Goal: Task Accomplishment & Management: Manage account settings

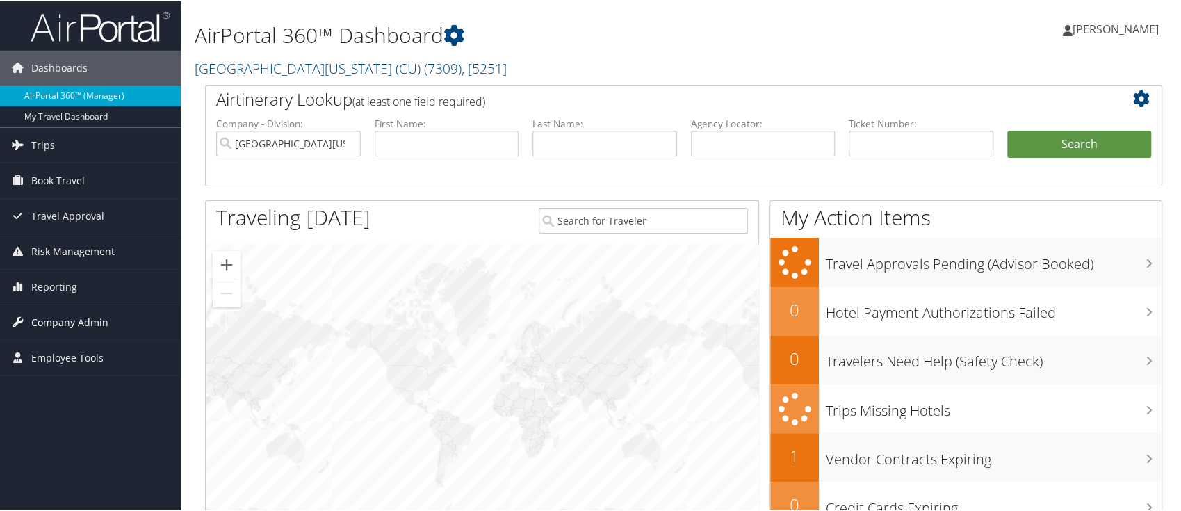
click at [47, 313] on span "Company Admin" at bounding box center [69, 321] width 77 height 35
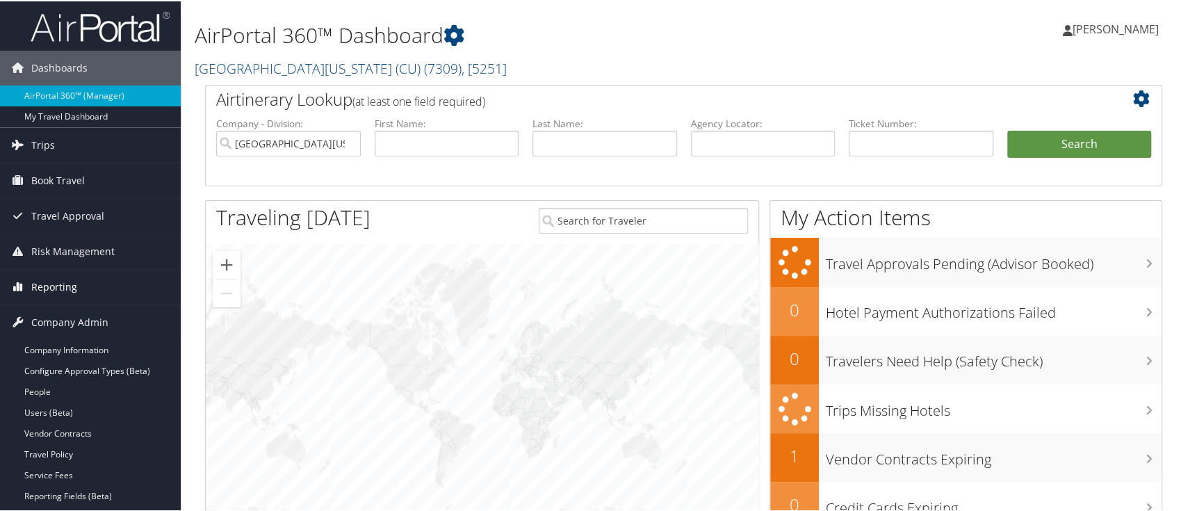
click at [63, 283] on span "Reporting" at bounding box center [54, 285] width 46 height 35
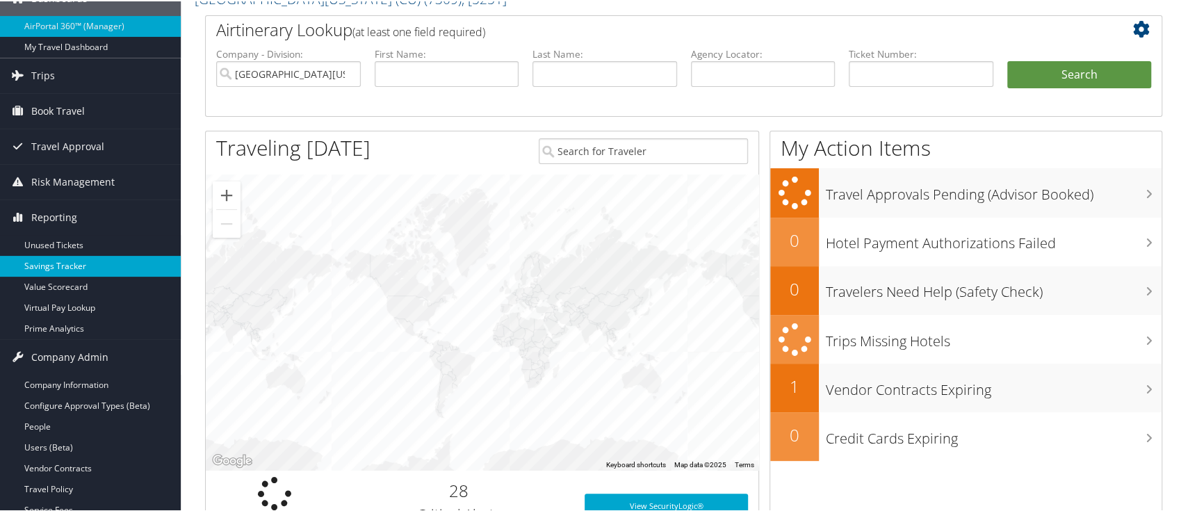
scroll to position [185, 0]
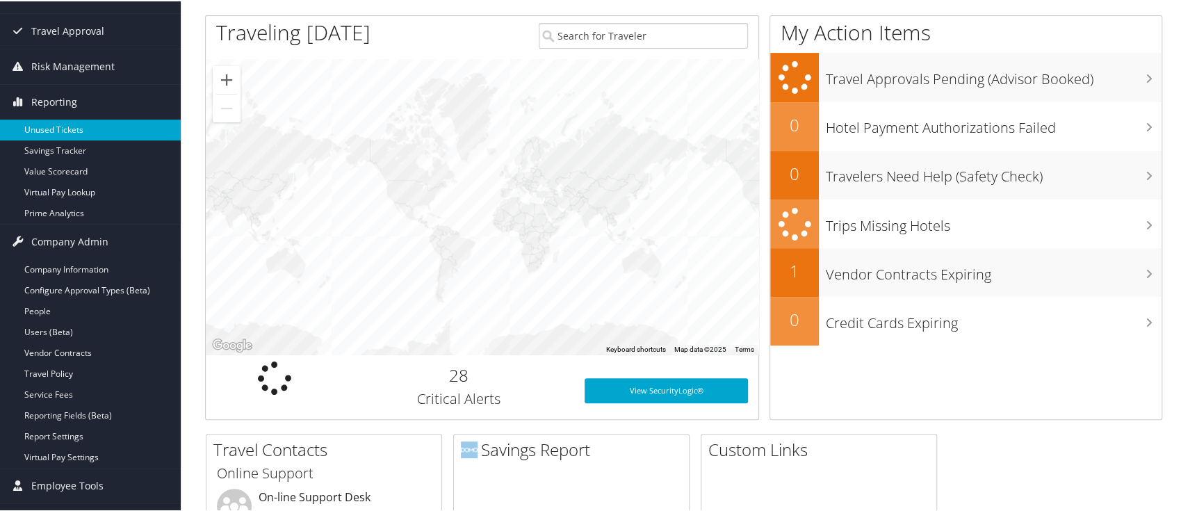
click at [67, 127] on link "Unused Tickets" at bounding box center [90, 128] width 181 height 21
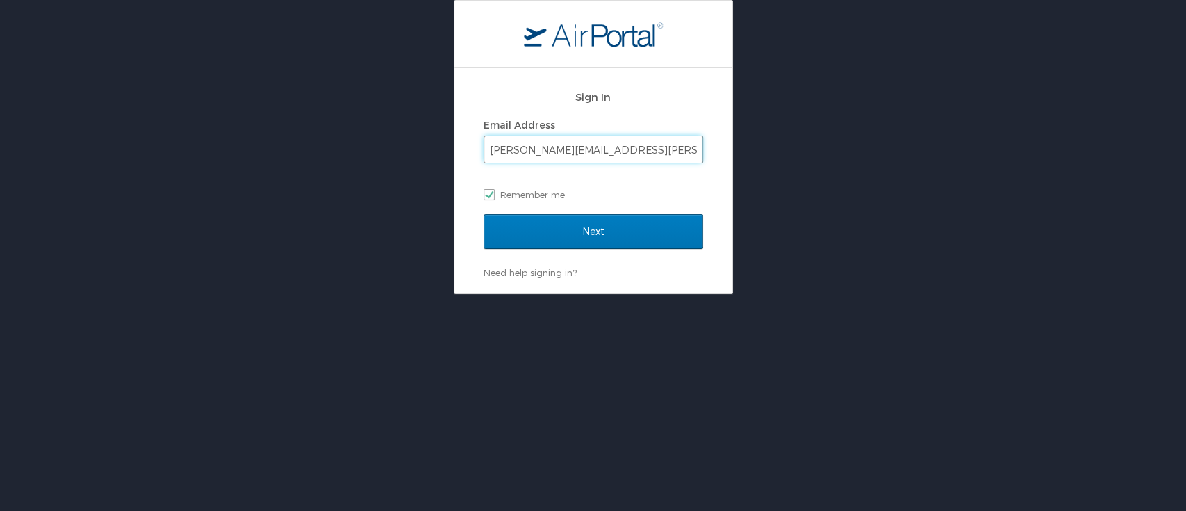
click at [515, 153] on input "shannon.miller@cu.edu" at bounding box center [593, 149] width 218 height 26
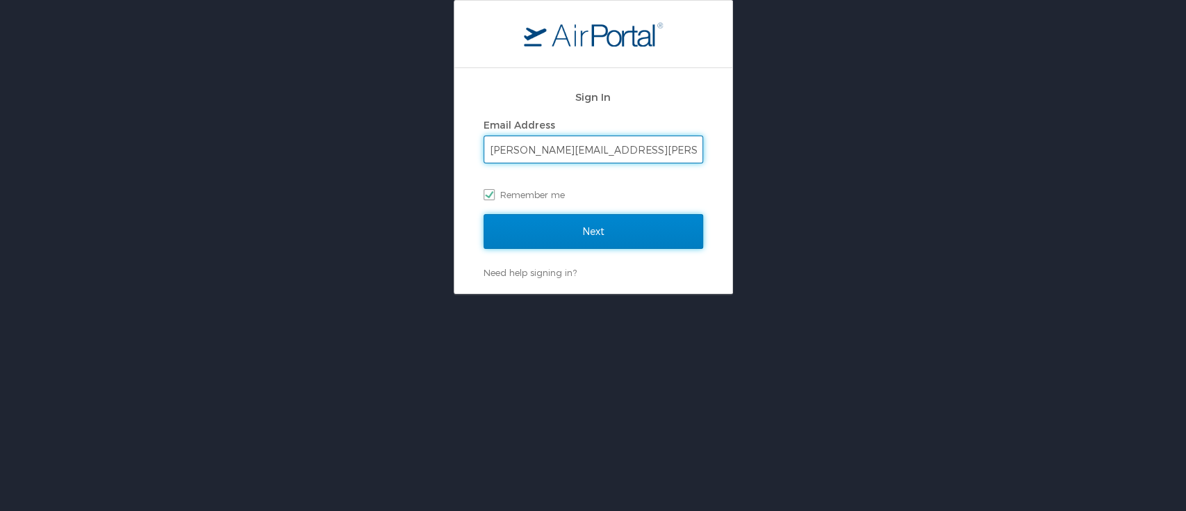
click at [566, 239] on input "Next" at bounding box center [594, 231] width 220 height 35
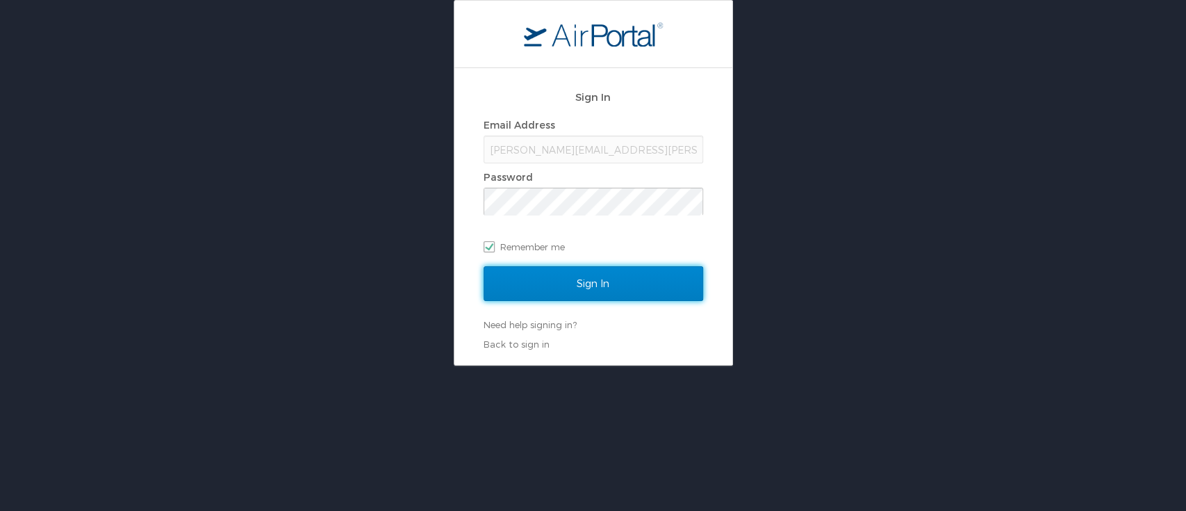
drag, startPoint x: 580, startPoint y: 279, endPoint x: 591, endPoint y: 264, distance: 18.9
click at [580, 275] on input "Sign In" at bounding box center [594, 283] width 220 height 35
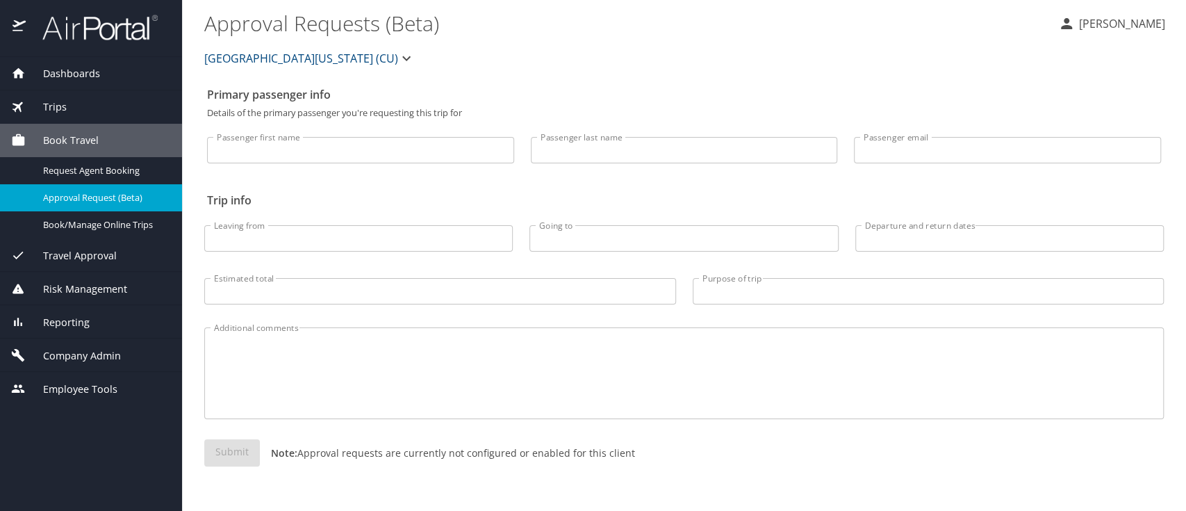
click at [50, 323] on span "Reporting" at bounding box center [58, 322] width 64 height 15
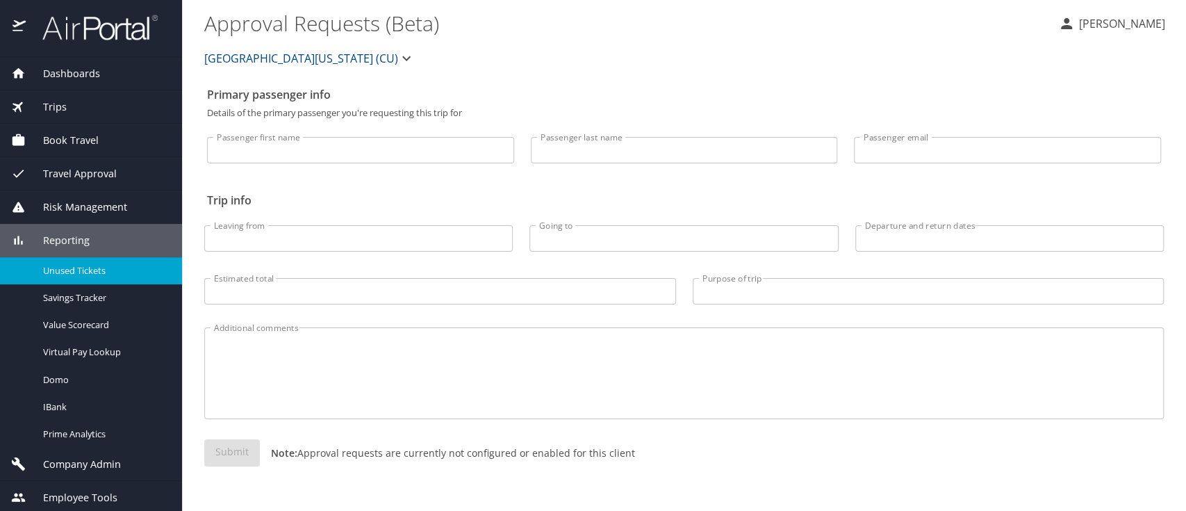
click at [72, 272] on span "Unused Tickets" at bounding box center [104, 270] width 122 height 13
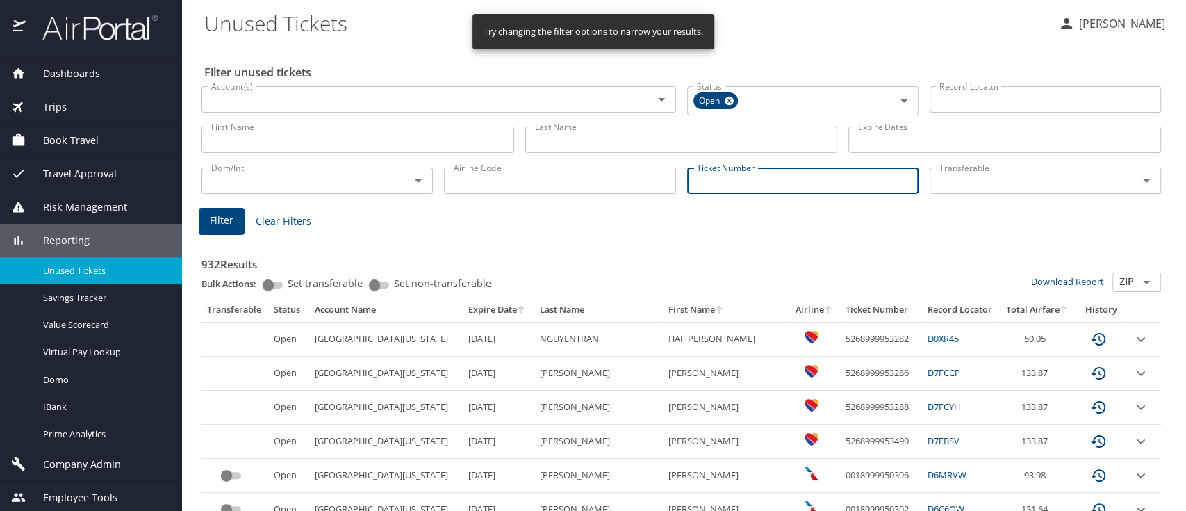
click at [687, 186] on input "Ticket Number" at bounding box center [802, 181] width 231 height 26
paste input "0167307999892"
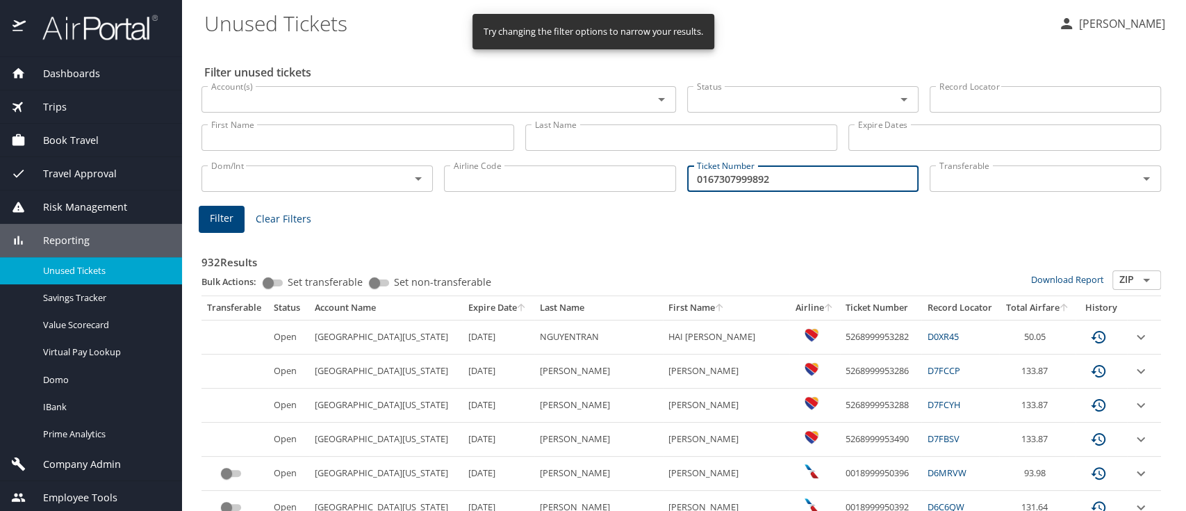
type input "0167307999892"
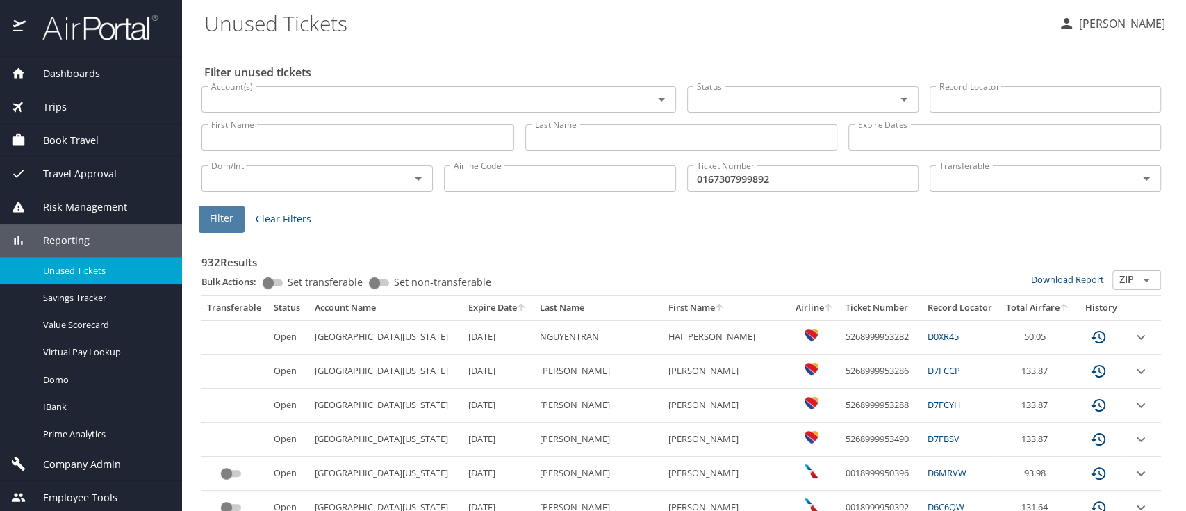
click at [216, 226] on span "Filter" at bounding box center [222, 218] width 24 height 17
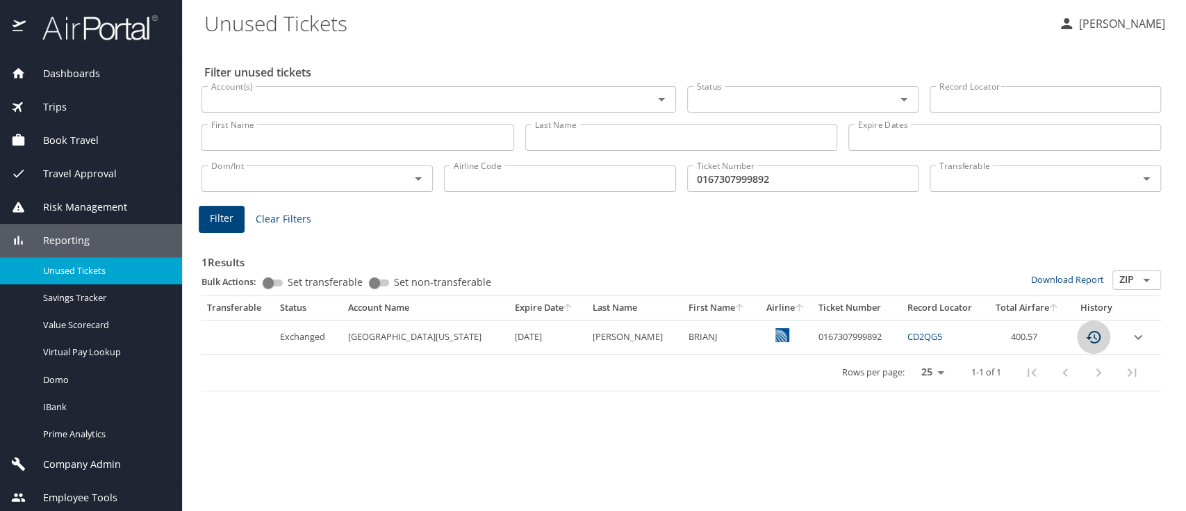
click at [1086, 339] on icon "custom pagination table" at bounding box center [1094, 337] width 17 height 17
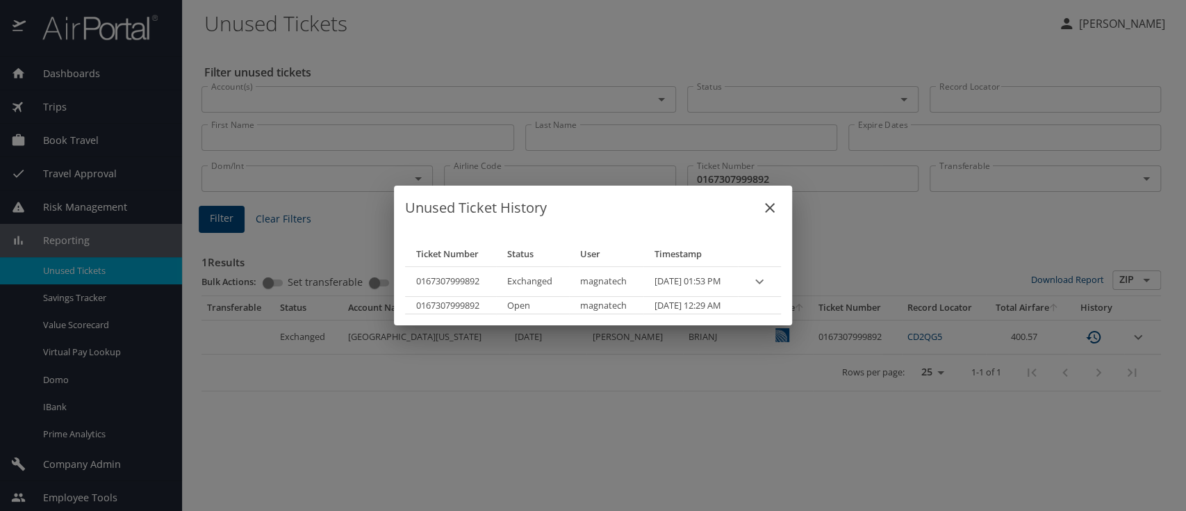
click at [951, 405] on div "Unused Ticket History Ticket Number Status User Timestamp 0167307999892 Exchang…" at bounding box center [593, 255] width 1186 height 511
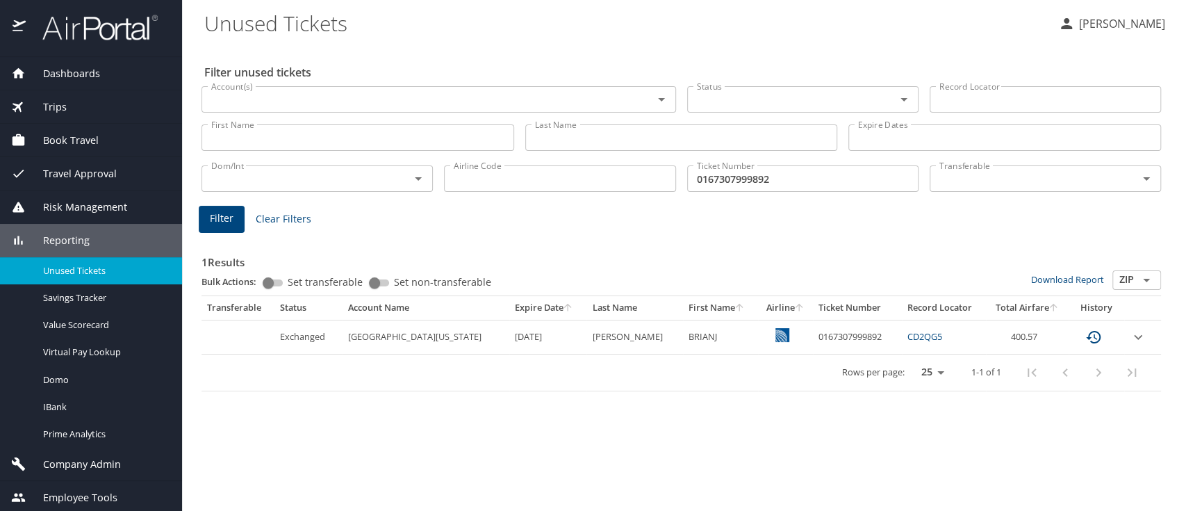
click at [902, 333] on td "CD2QG5" at bounding box center [944, 337] width 84 height 34
click at [911, 334] on link "CD2QG5" at bounding box center [925, 336] width 35 height 13
drag, startPoint x: 786, startPoint y: 186, endPoint x: 678, endPoint y: 202, distance: 109.0
click at [678, 202] on div "Filter unused tickets Account(s) Account(s) Status Status Record Locator Record…" at bounding box center [684, 277] width 960 height 466
type input "d"
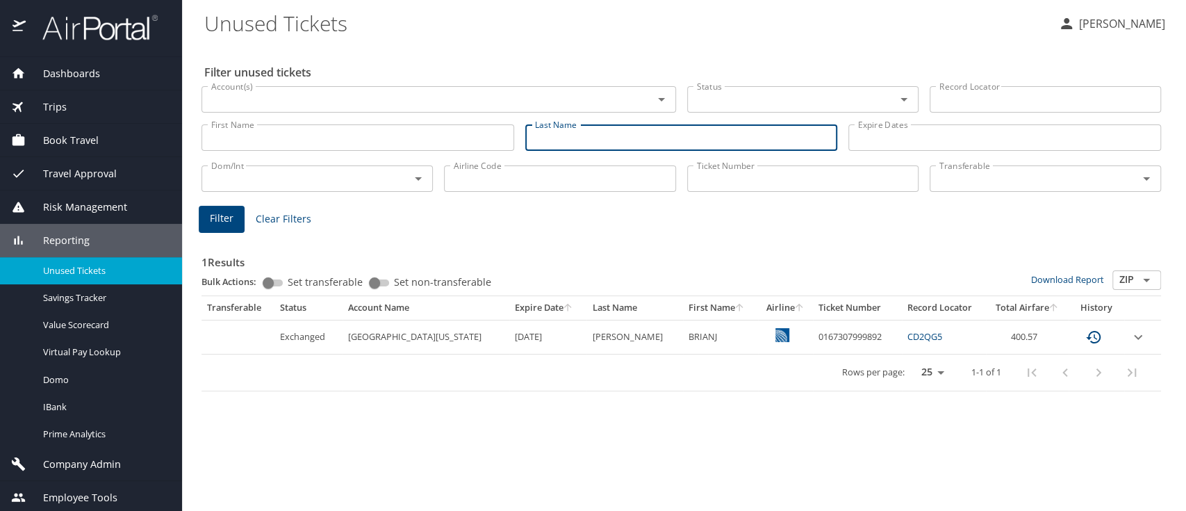
click at [564, 129] on input "Last Name" at bounding box center [681, 137] width 313 height 26
type input "dillon"
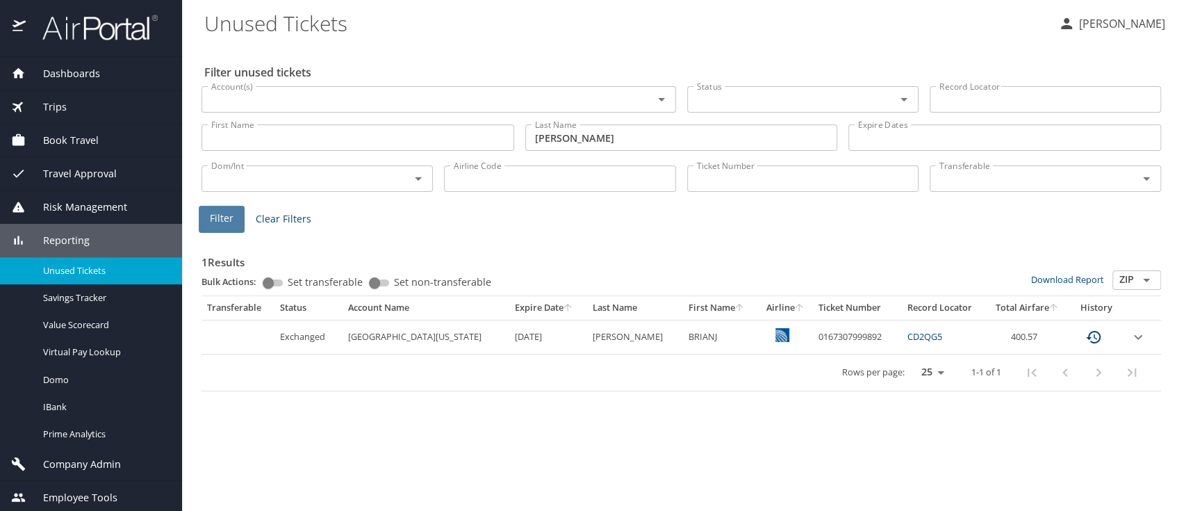
click at [222, 214] on span "Filter" at bounding box center [222, 218] width 24 height 17
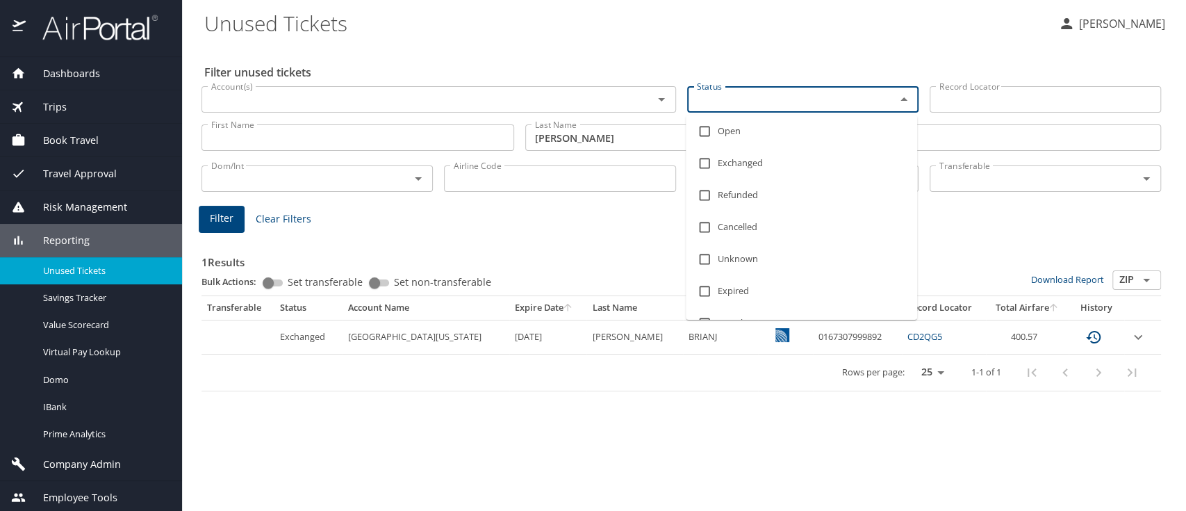
click at [835, 98] on input "Status" at bounding box center [783, 99] width 182 height 18
click at [226, 213] on span "Filter" at bounding box center [222, 218] width 24 height 17
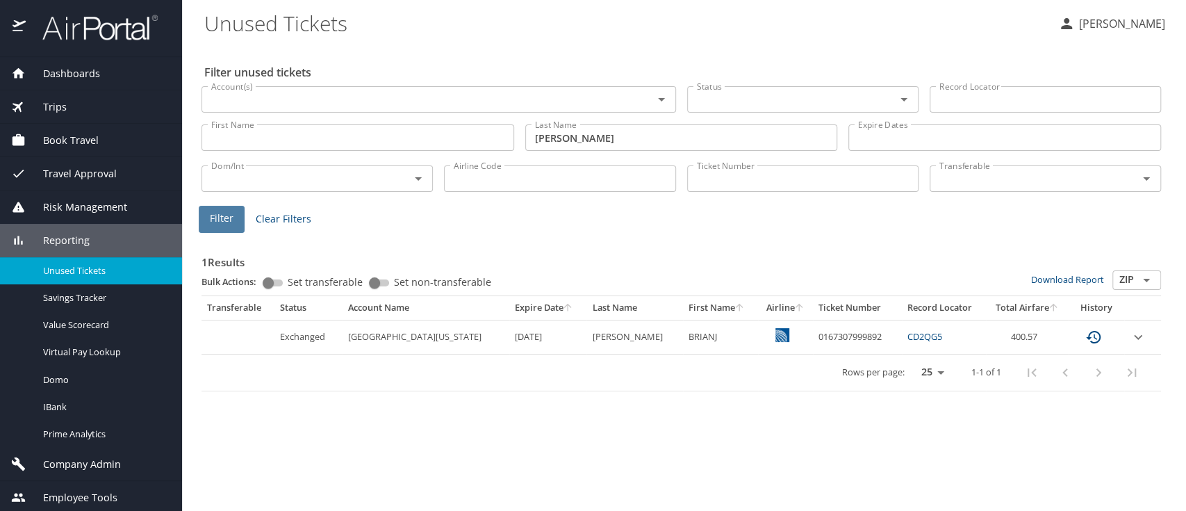
click at [226, 216] on span "Filter" at bounding box center [222, 218] width 24 height 17
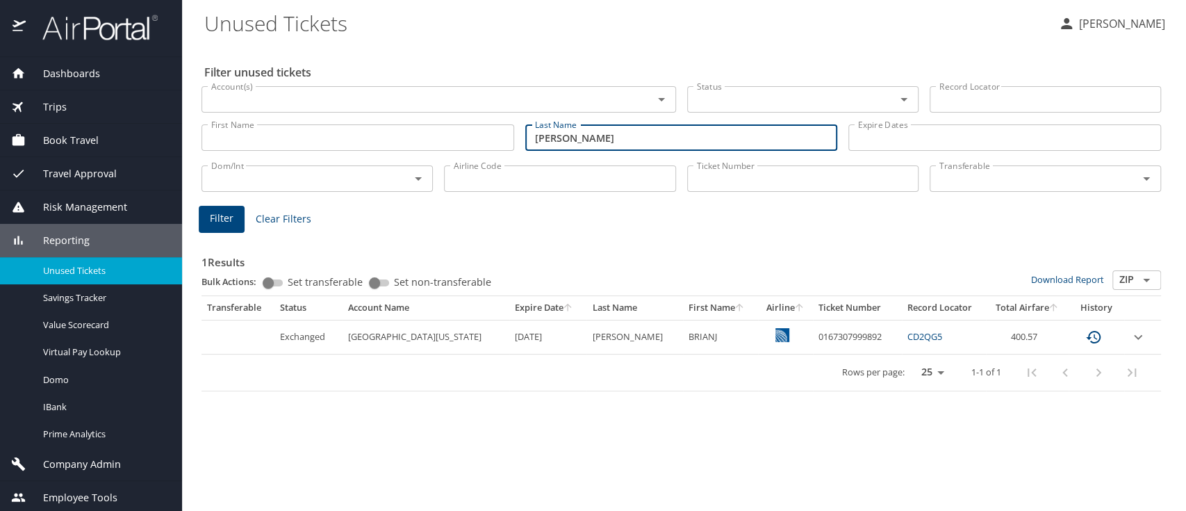
drag, startPoint x: 578, startPoint y: 139, endPoint x: 513, endPoint y: 143, distance: 65.5
click at [513, 143] on div "First Name First Name Last Name dillon Last Name Expire Dates Expire Dates" at bounding box center [681, 137] width 971 height 49
click at [903, 104] on icon "Open" at bounding box center [904, 99] width 17 height 17
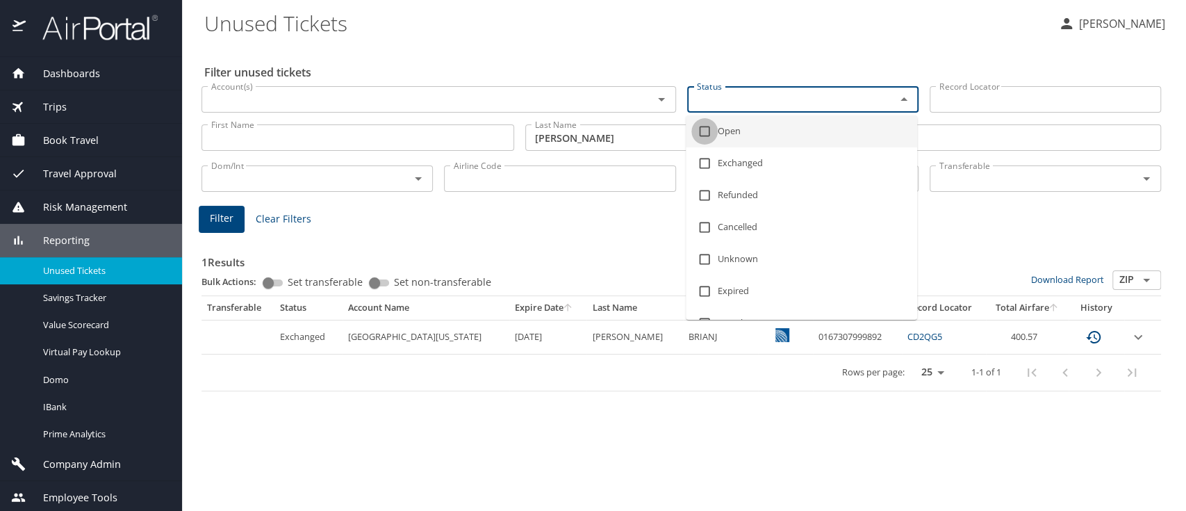
click at [700, 131] on input "checkbox" at bounding box center [705, 131] width 26 height 26
checkbox input "true"
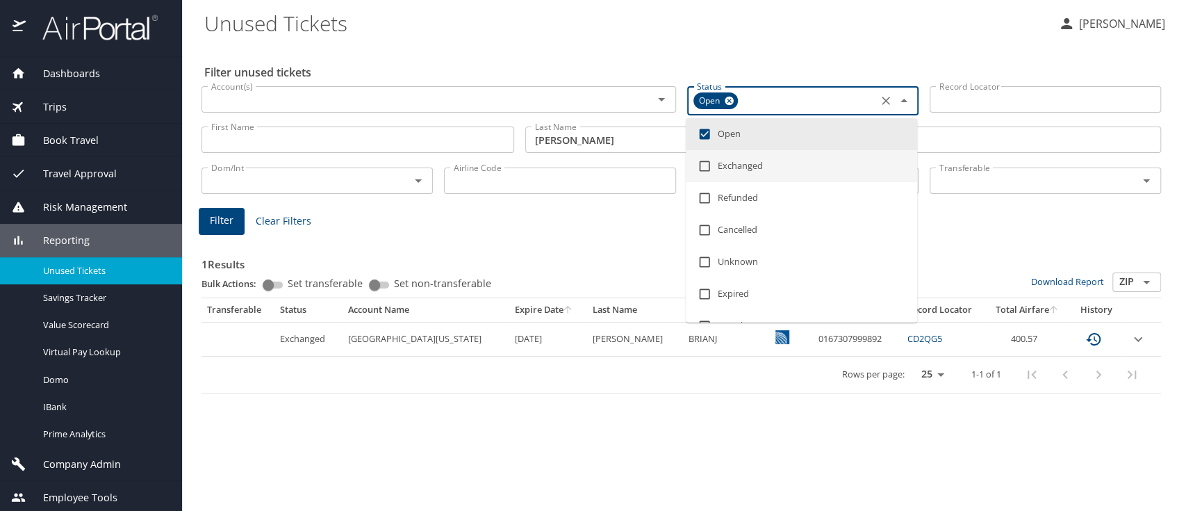
click at [705, 166] on input "checkbox" at bounding box center [705, 166] width 26 height 26
checkbox input "true"
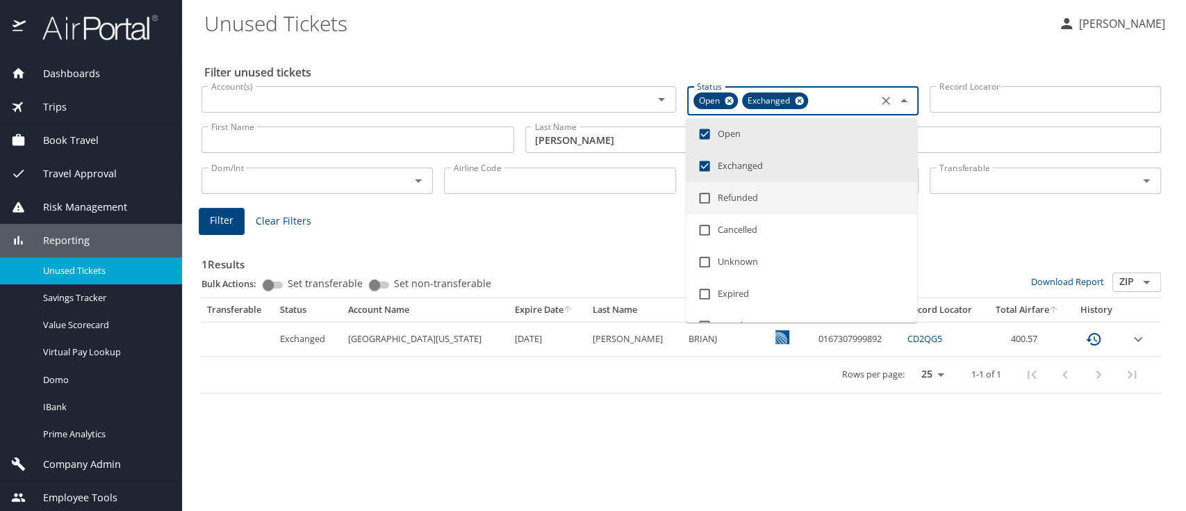
click at [705, 196] on input "checkbox" at bounding box center [705, 198] width 26 height 26
checkbox input "true"
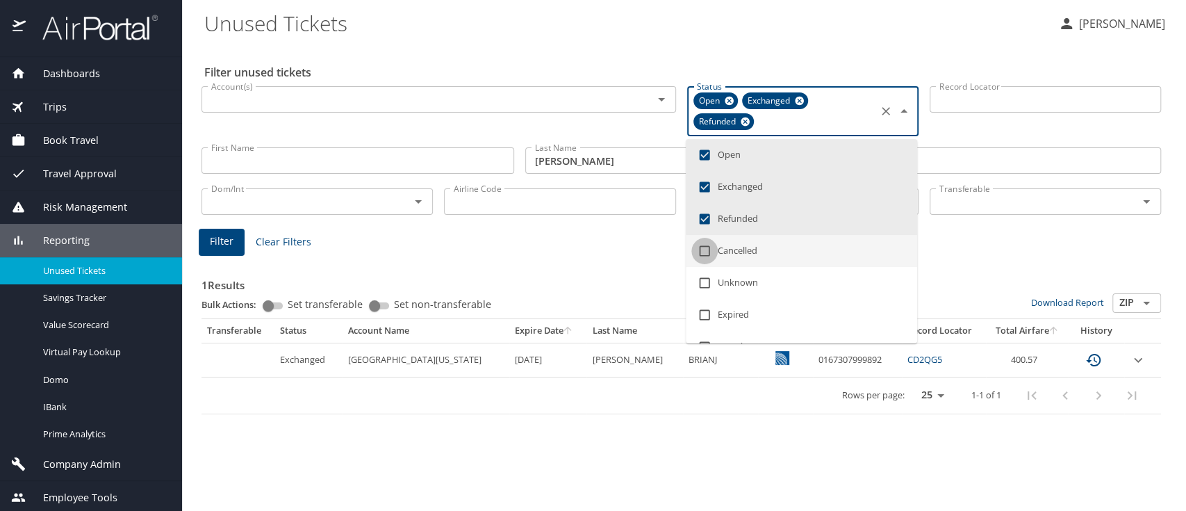
click at [704, 254] on input "checkbox" at bounding box center [705, 251] width 26 height 26
checkbox input "true"
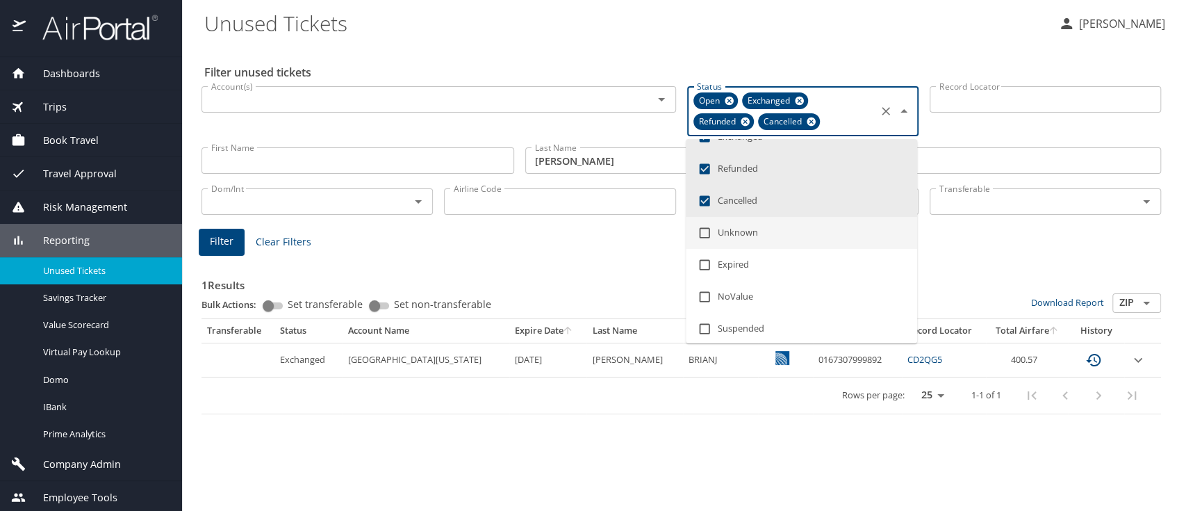
scroll to position [89, 0]
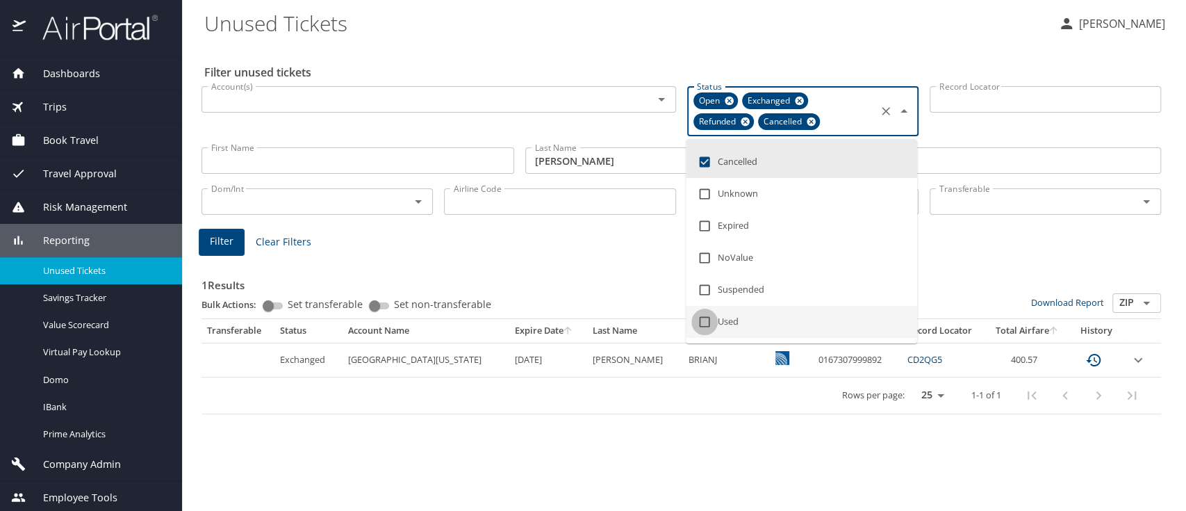
click at [705, 314] on input "checkbox" at bounding box center [705, 322] width 26 height 26
checkbox input "true"
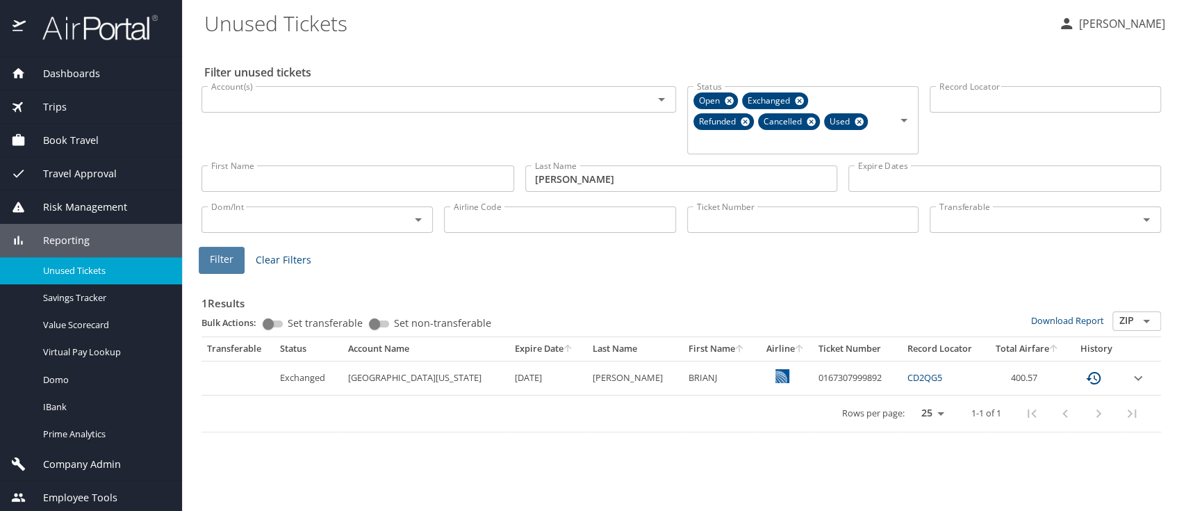
click at [224, 255] on span "Filter" at bounding box center [222, 259] width 24 height 17
click at [862, 129] on div "Used" at bounding box center [846, 121] width 44 height 17
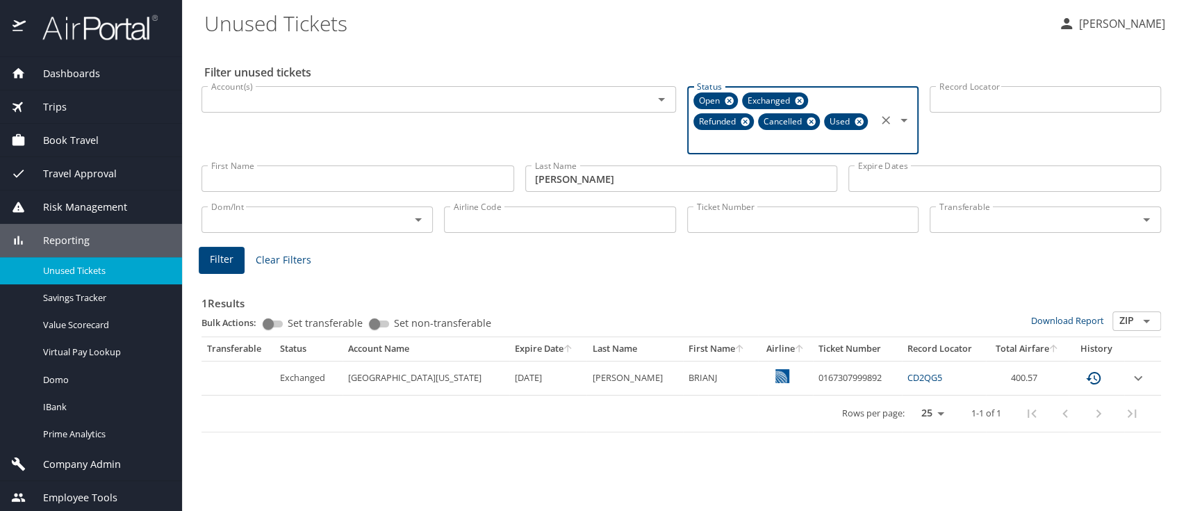
click at [860, 125] on icon at bounding box center [859, 121] width 9 height 9
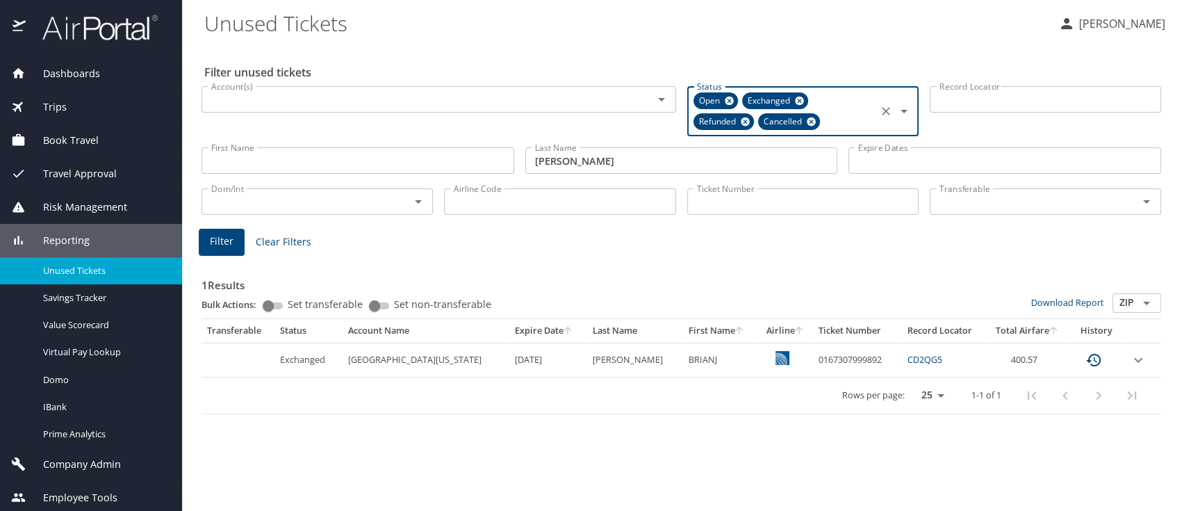
click at [810, 126] on icon at bounding box center [811, 121] width 10 height 15
click at [801, 108] on div "Exchanged" at bounding box center [775, 100] width 66 height 17
click at [730, 96] on icon at bounding box center [729, 100] width 10 height 15
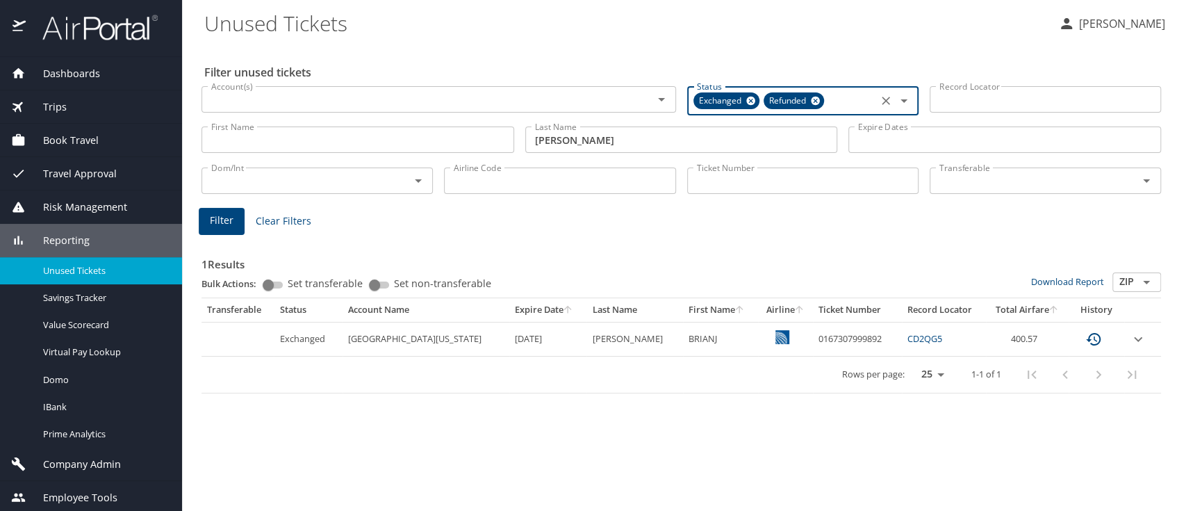
click at [746, 99] on icon at bounding box center [751, 100] width 10 height 15
click at [748, 106] on icon at bounding box center [745, 100] width 10 height 15
click at [1090, 336] on icon "custom pagination table" at bounding box center [1094, 337] width 17 height 17
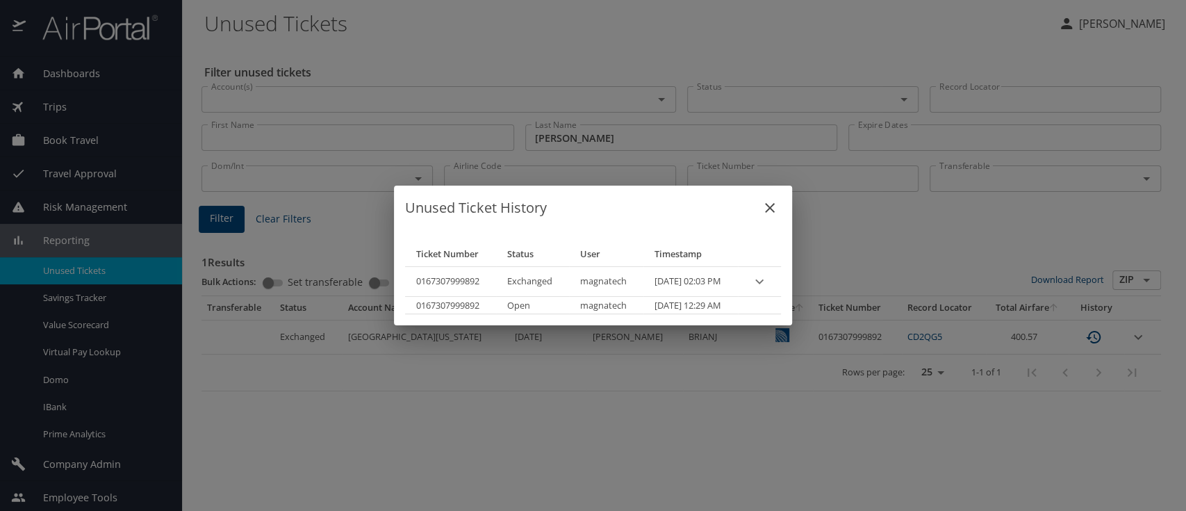
click at [778, 208] on icon "close" at bounding box center [770, 207] width 17 height 17
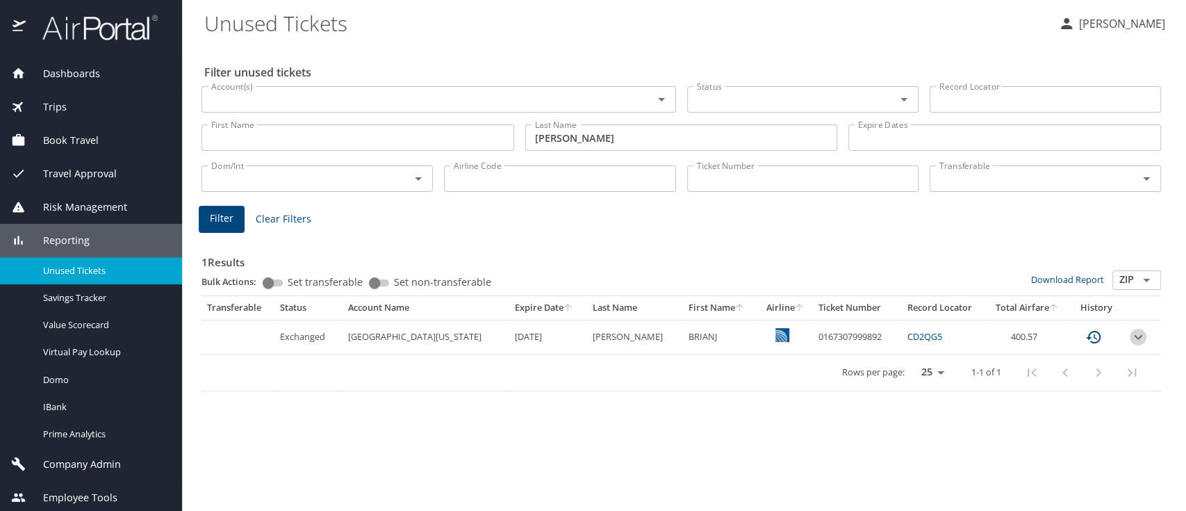
click at [1136, 341] on icon "expand row" at bounding box center [1138, 337] width 17 height 17
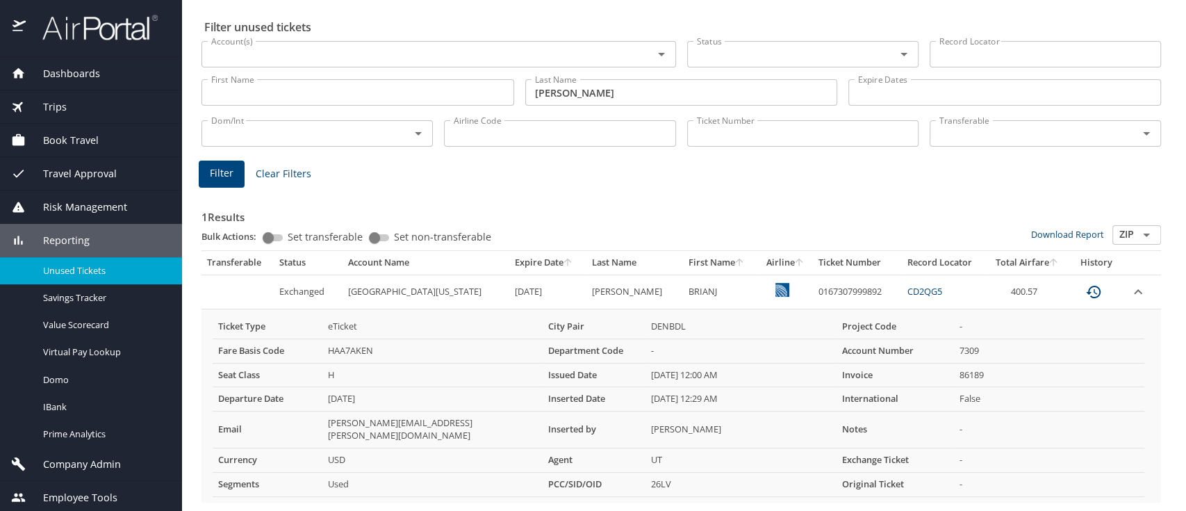
scroll to position [66, 0]
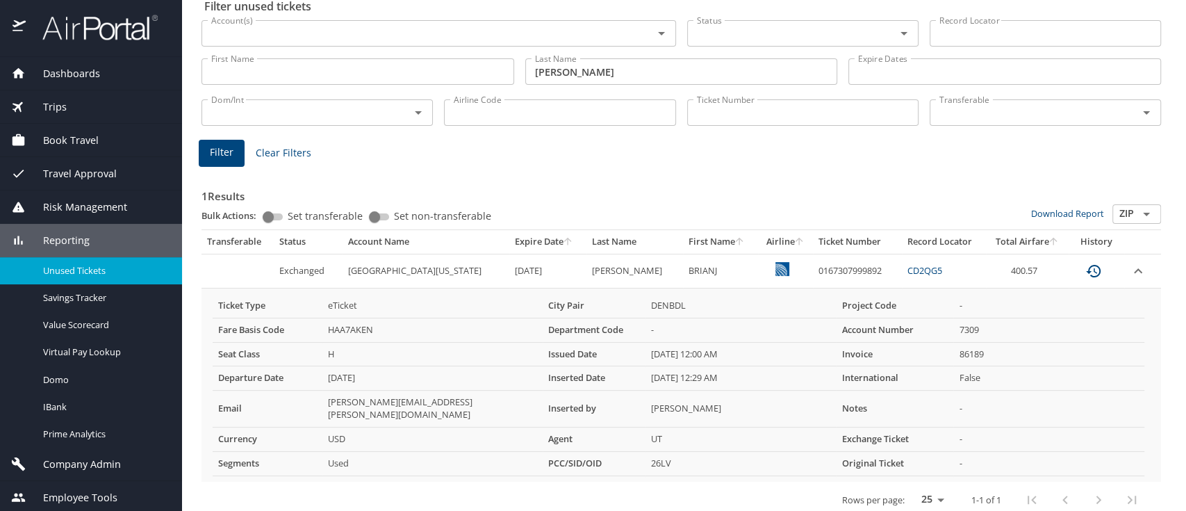
click at [908, 272] on link "CD2QG5" at bounding box center [925, 270] width 35 height 13
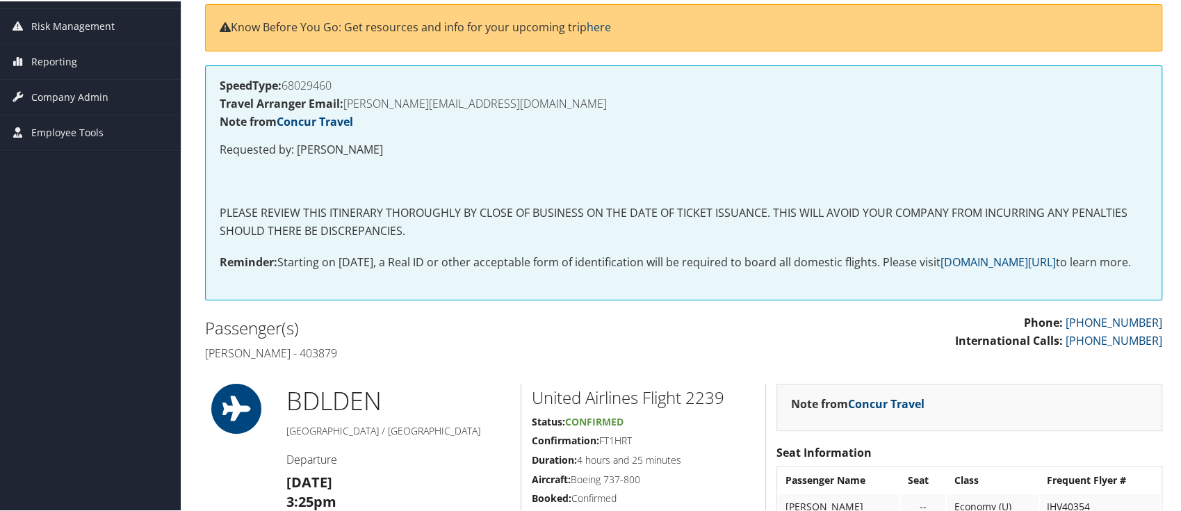
scroll to position [132, 0]
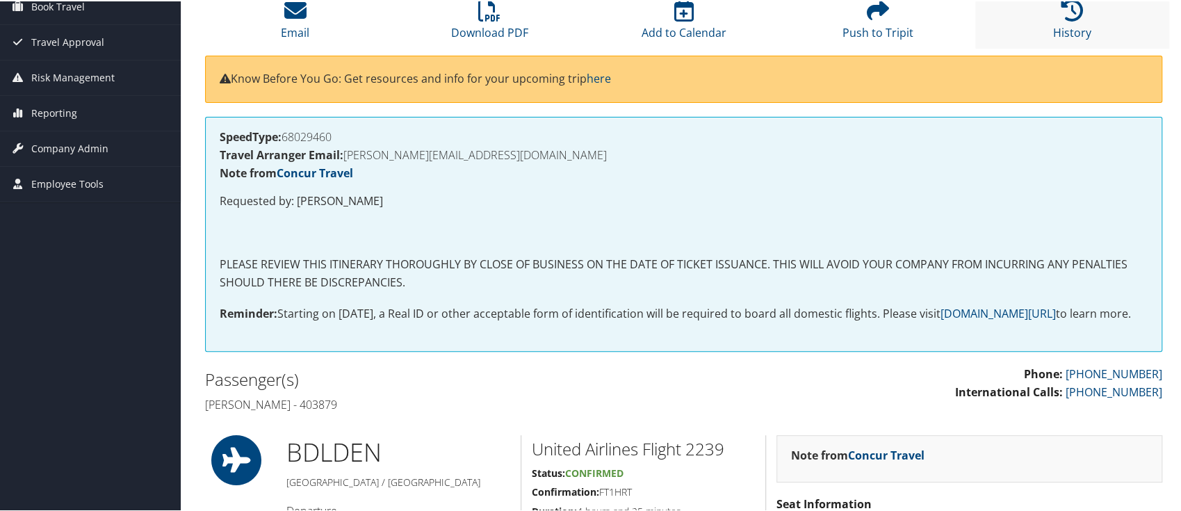
click at [1054, 16] on li "History" at bounding box center [1072, 19] width 194 height 56
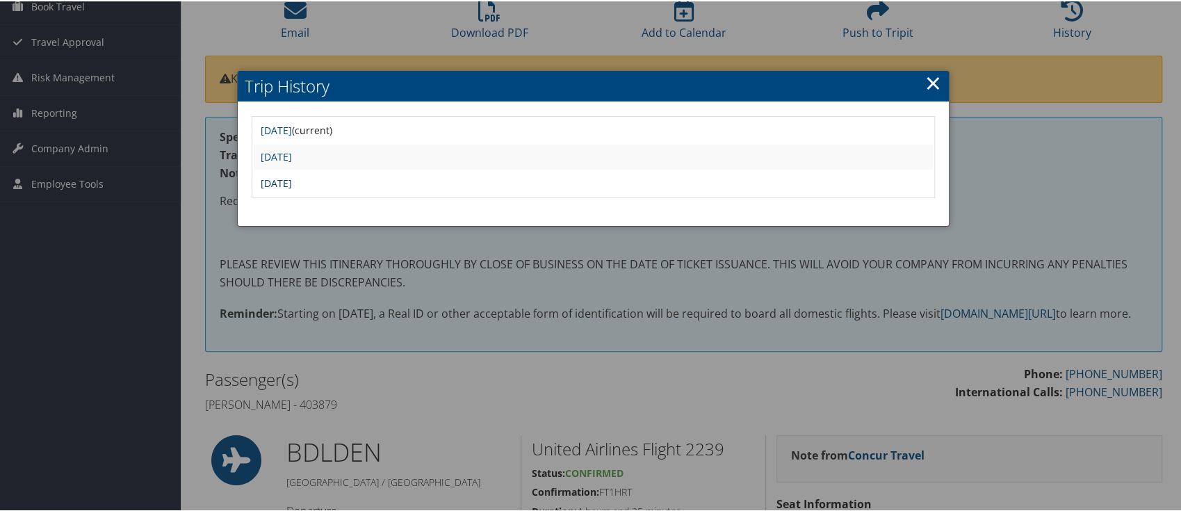
click at [292, 183] on link "[DATE]" at bounding box center [276, 181] width 31 height 13
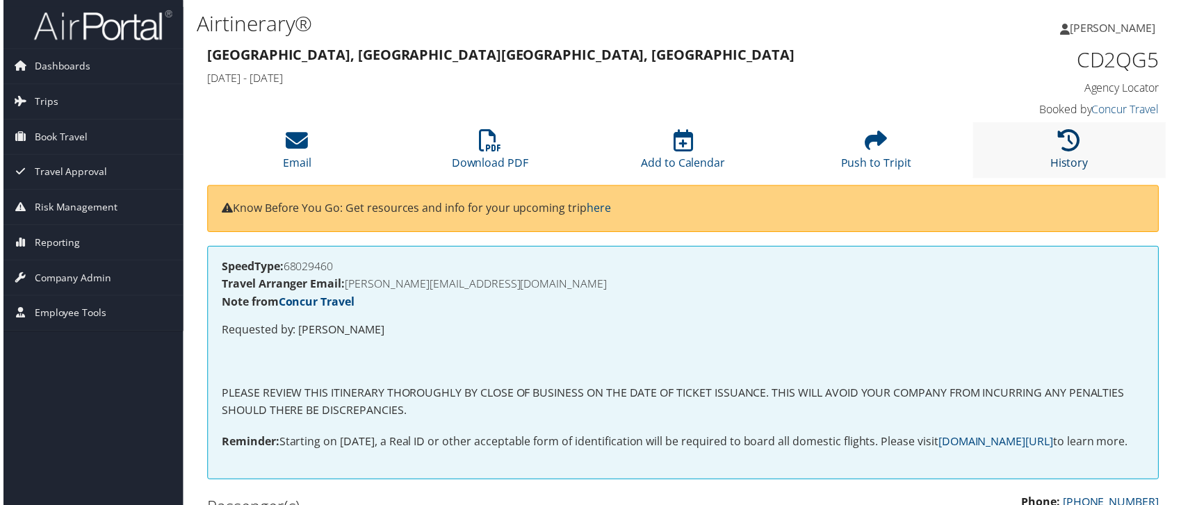
click at [1071, 142] on icon at bounding box center [1072, 141] width 22 height 22
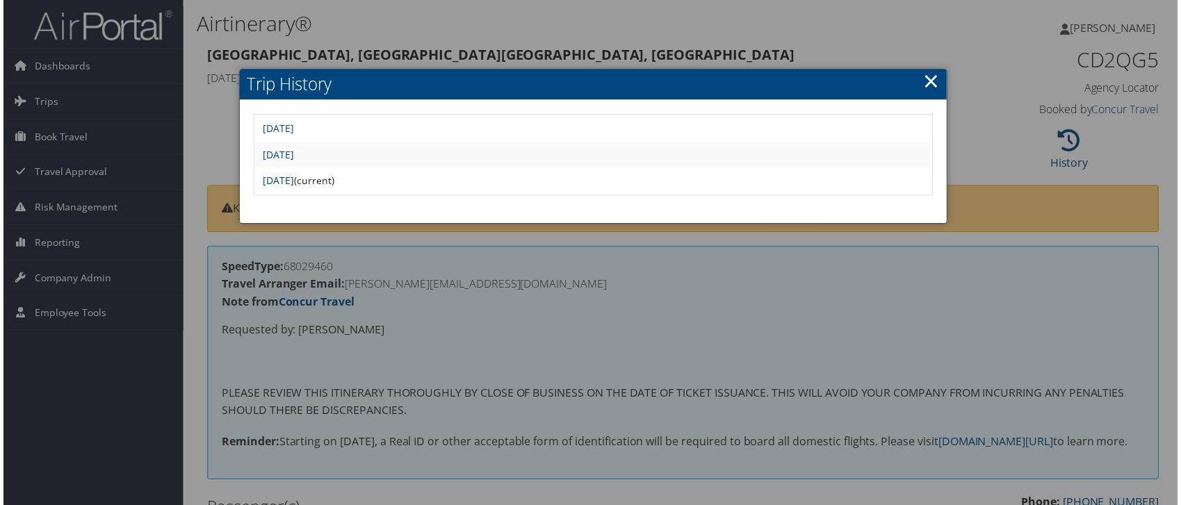
click at [292, 185] on link "[DATE]" at bounding box center [276, 181] width 31 height 13
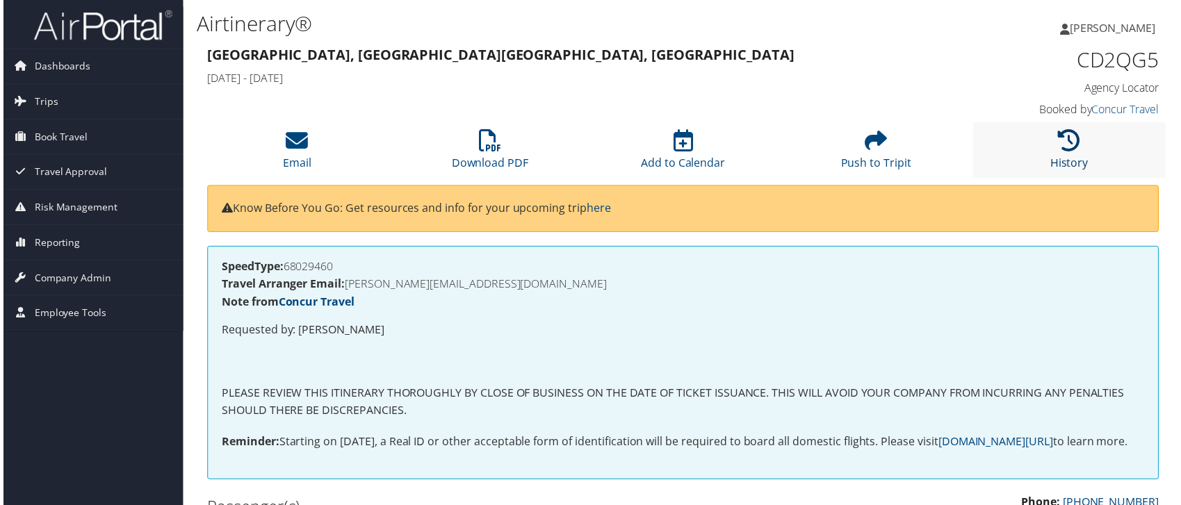
click at [1075, 142] on icon at bounding box center [1072, 141] width 22 height 22
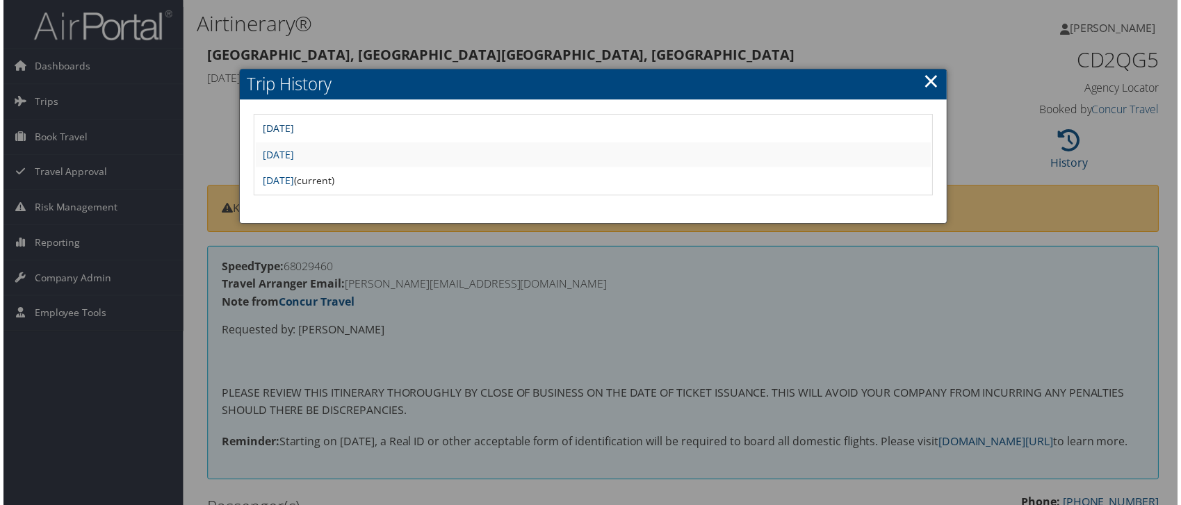
click at [292, 127] on link "[DATE]" at bounding box center [276, 128] width 31 height 13
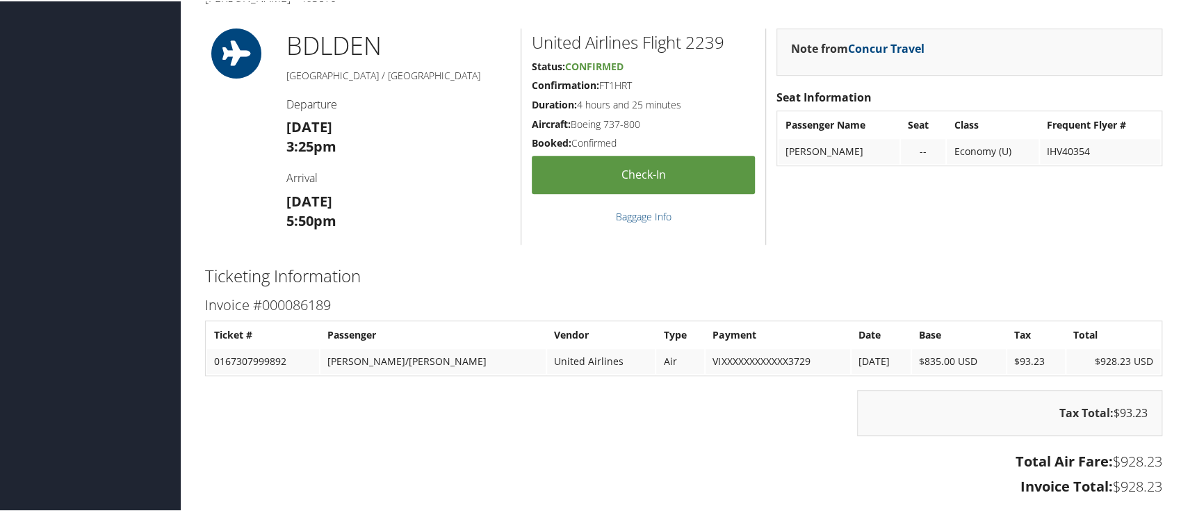
scroll to position [556, 0]
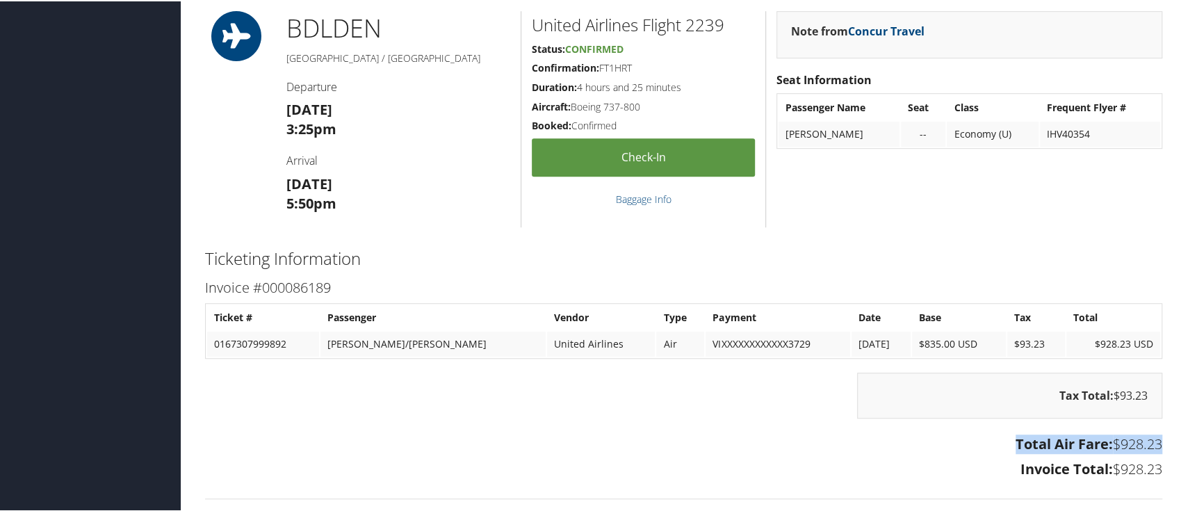
drag, startPoint x: 447, startPoint y: 464, endPoint x: 439, endPoint y: 471, distance: 10.3
click at [439, 471] on div "Total Air Fare: $928.23 Invoice Total: $928.23" at bounding box center [684, 457] width 978 height 52
